Goal: Find specific page/section: Find specific page/section

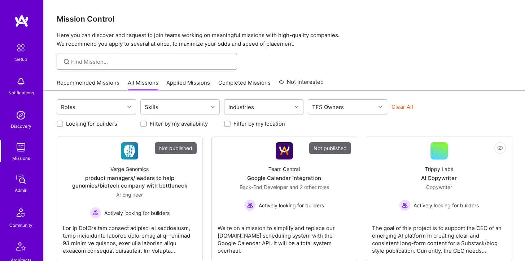
click at [100, 64] on input at bounding box center [151, 62] width 160 height 8
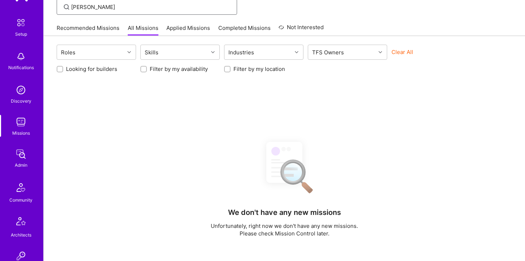
scroll to position [30, 0]
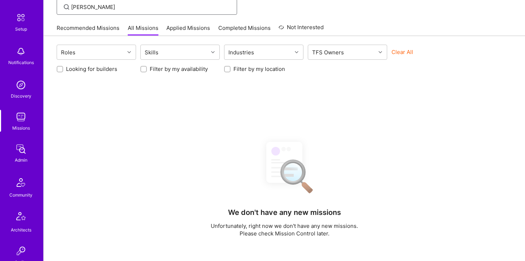
type input "robynn"
click at [21, 148] on img at bounding box center [21, 149] width 14 height 14
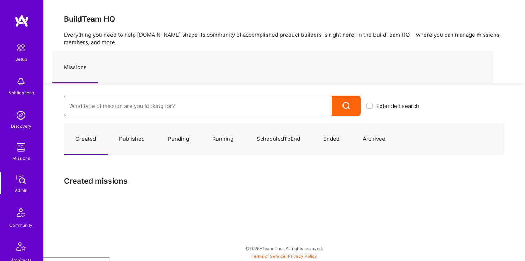
click at [105, 107] on input at bounding box center [197, 106] width 257 height 18
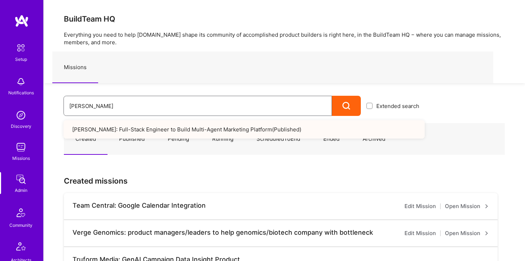
type input "robynn"
click at [118, 124] on link "Robynn AI: Full-Stack Engineer to Build Multi-Agent Marketing Platform ( Publis…" at bounding box center [243, 129] width 361 height 18
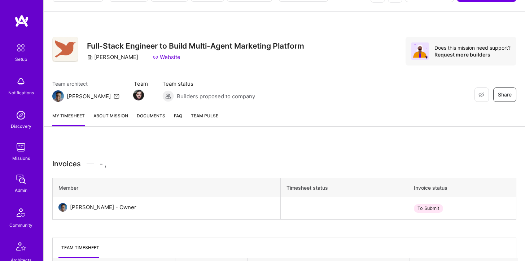
scroll to position [8, 0]
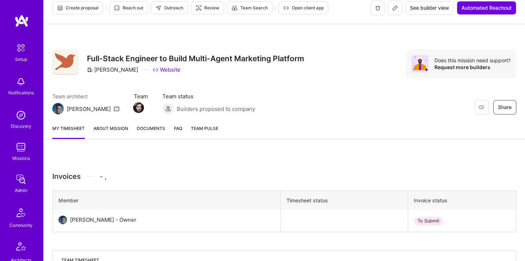
click at [118, 130] on link "About Mission" at bounding box center [110, 132] width 35 height 14
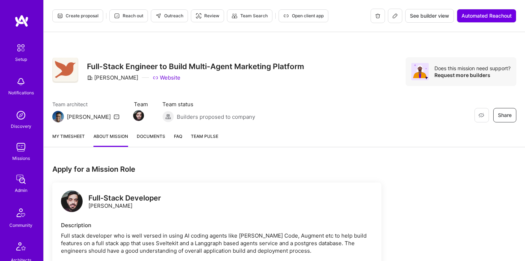
click at [395, 19] on button at bounding box center [395, 16] width 14 height 14
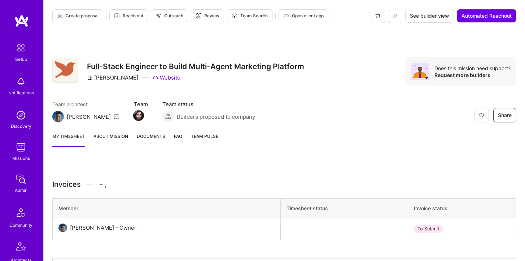
scroll to position [8, 0]
